Goal: Information Seeking & Learning: Find specific fact

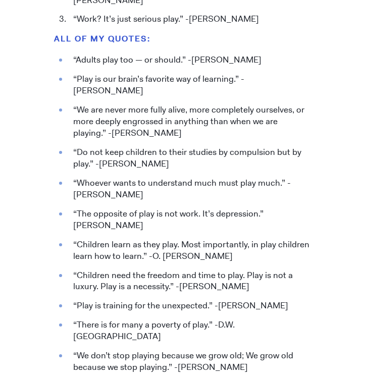
scroll to position [1093, 0]
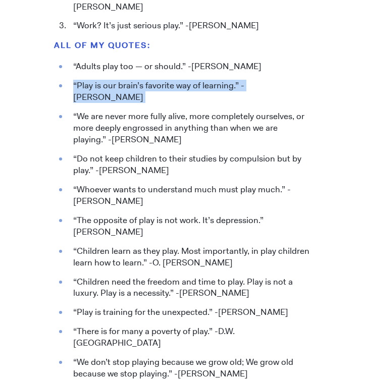
drag, startPoint x: 74, startPoint y: 55, endPoint x: 334, endPoint y: 63, distance: 260.1
click at [334, 63] on div "[DATE] 20 Top Quotes on the “Power of Play” [PERSON_NAME] You can learn anythin…" at bounding box center [182, 150] width 365 height 2333
copy li "“Play is our brain’s favorite way of learning.” -[PERSON_NAME]"
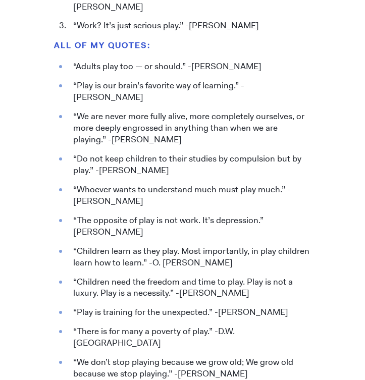
click at [75, 153] on li "“Do not keep children to their studies by compulsion but by play.” -[PERSON_NAM…" at bounding box center [189, 164] width 243 height 23
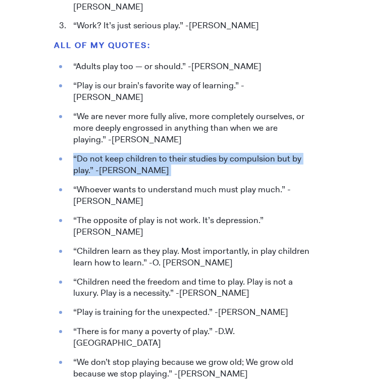
click at [75, 153] on li "“Do not keep children to their studies by compulsion but by play.” -[PERSON_NAM…" at bounding box center [189, 164] width 243 height 23
drag, startPoint x: 74, startPoint y: 114, endPoint x: 127, endPoint y: 125, distance: 54.2
click at [127, 153] on li "“Do not keep children to their studies by compulsion but by play.” -[PERSON_NAM…" at bounding box center [189, 164] width 243 height 23
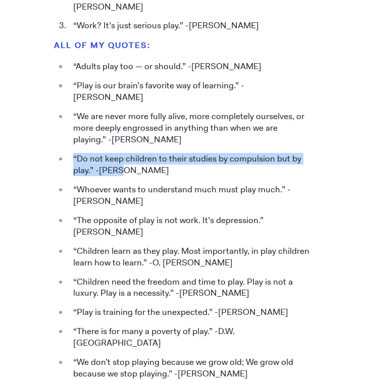
copy li "“Do not keep children to their studies by compulsion but by play.” -[PERSON_NAM…"
drag, startPoint x: 74, startPoint y: 204, endPoint x: 226, endPoint y: 217, distance: 152.4
click at [226, 245] on li "“Children learn as they play. Most importantly, in play children learn how to l…" at bounding box center [189, 256] width 243 height 23
copy li "“Children learn as they play. Most importantly, in play children learn how to l…"
